Goal: Task Accomplishment & Management: Manage account settings

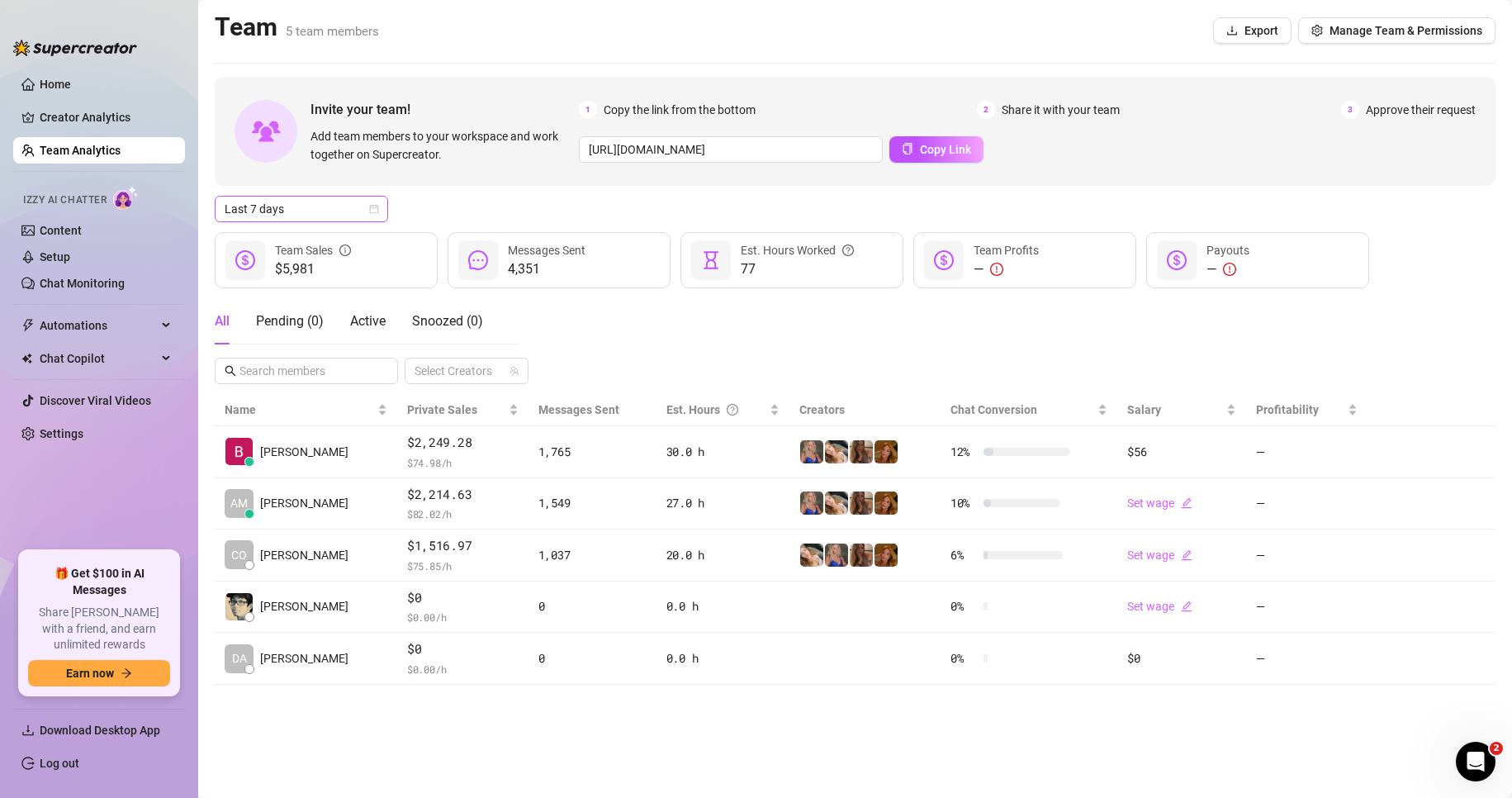
click at [315, 206] on span "Last 7 days" at bounding box center [301, 208] width 154 height 25
click at [299, 344] on div "Custom date" at bounding box center [301, 347] width 147 height 19
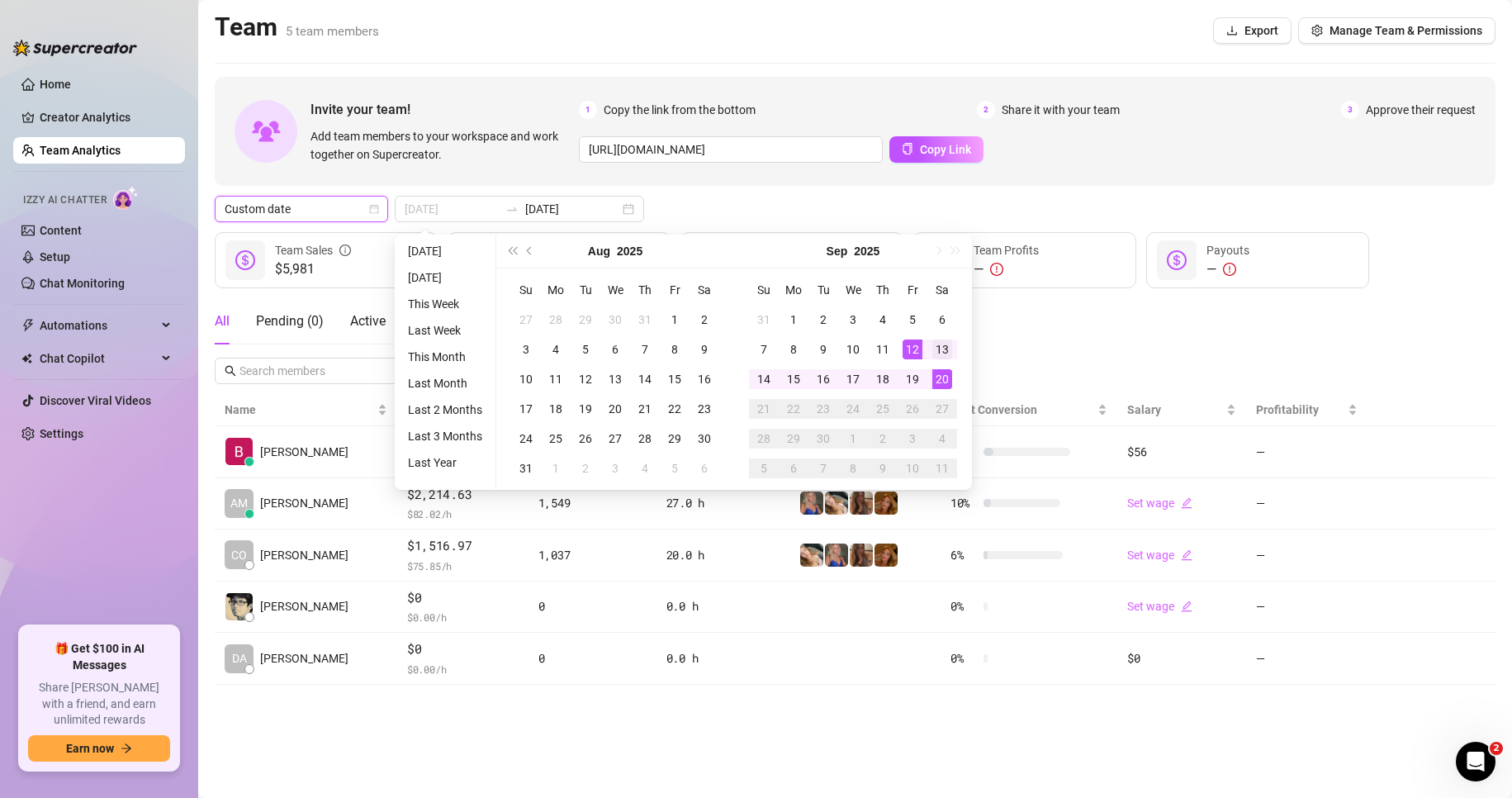
type input "[DATE]"
click at [720, 348] on div "13" at bounding box center [942, 349] width 20 height 20
type input "[DATE]"
click at [720, 376] on div "19" at bounding box center [912, 379] width 20 height 20
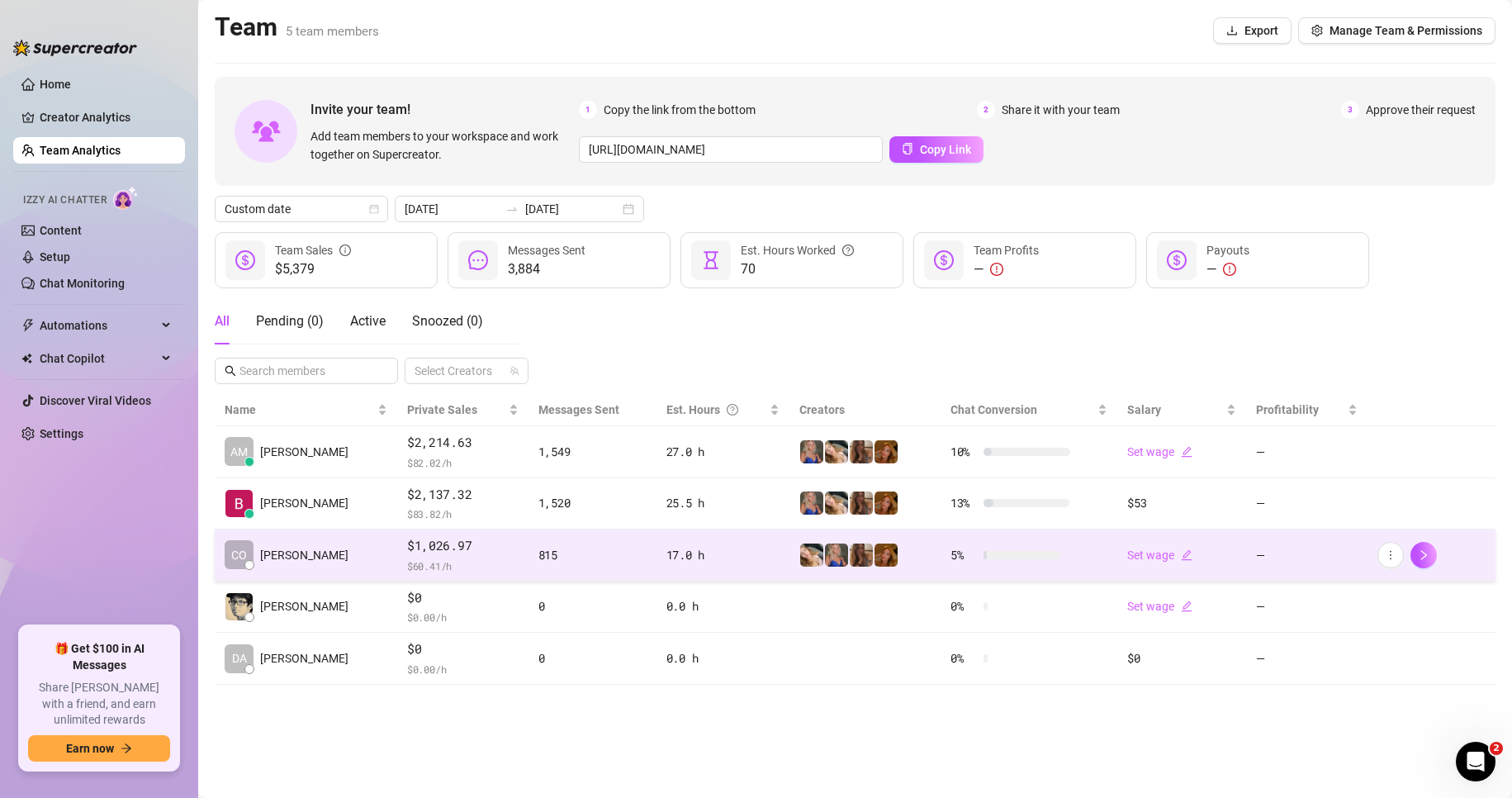
click at [465, 441] on span "$1,026.97" at bounding box center [463, 546] width 112 height 20
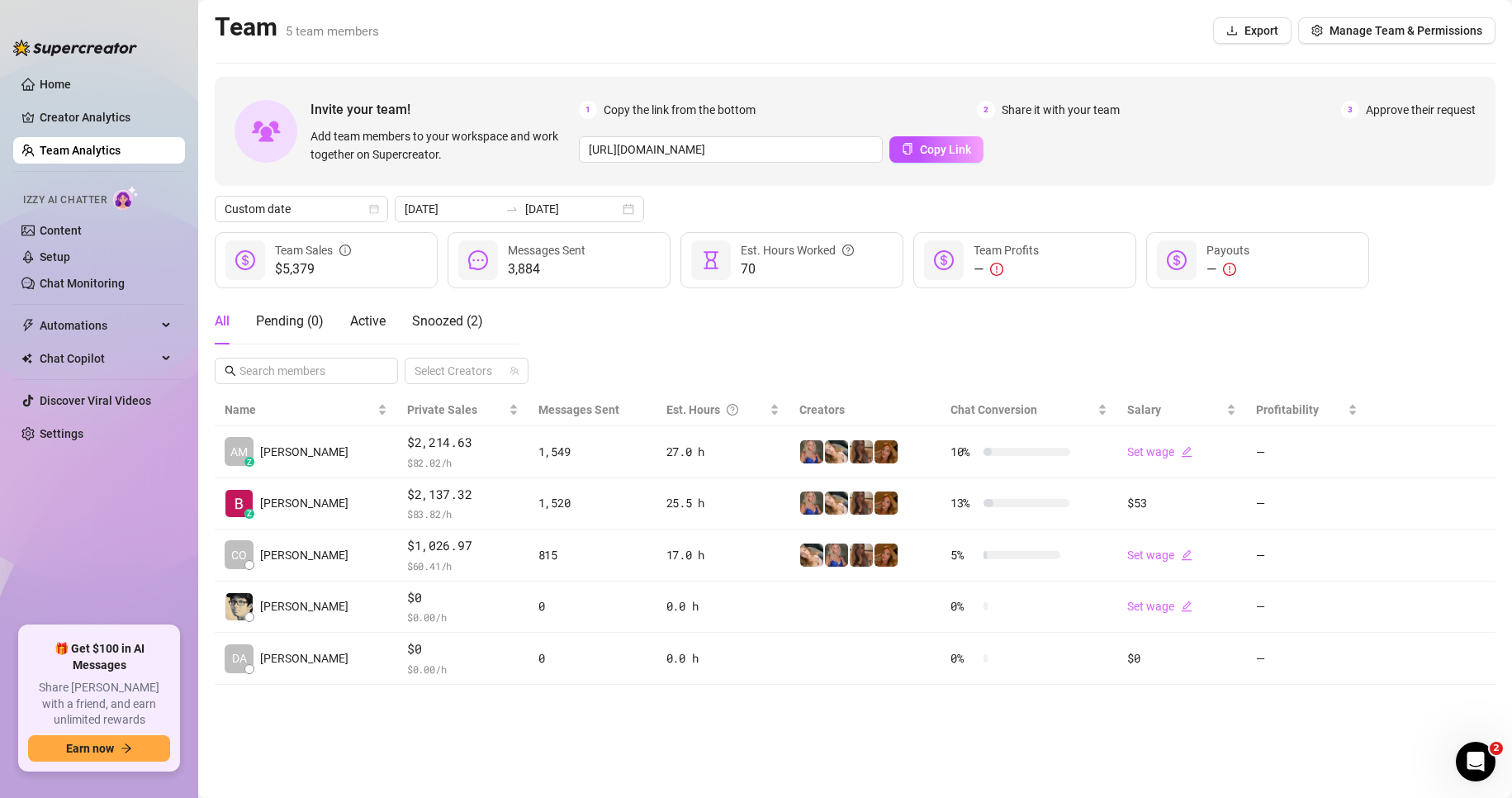
drag, startPoint x: 495, startPoint y: 80, endPoint x: 482, endPoint y: 78, distance: 13.2
click at [495, 79] on div "Invite your team! Add team members to your workspace and work together on Super…" at bounding box center [855, 131] width 1280 height 109
